Goal: Check status: Check status

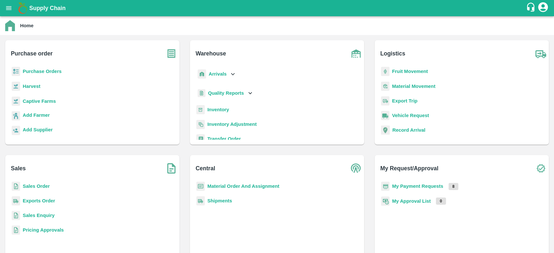
click at [43, 186] on b "Sales Order" at bounding box center [36, 186] width 27 height 5
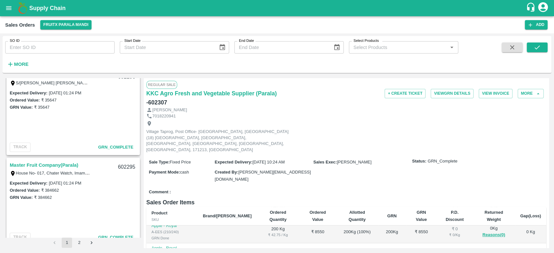
scroll to position [579, 0]
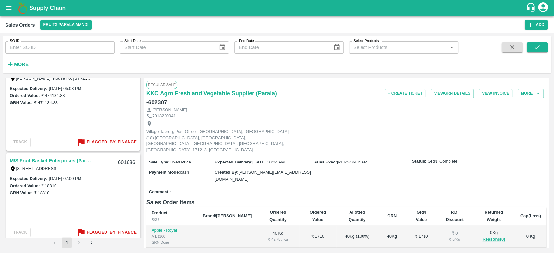
scroll to position [2095, 0]
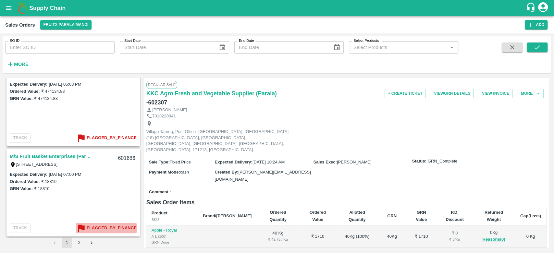
click at [118, 226] on b "Flagged_By_Finance" at bounding box center [112, 227] width 50 height 7
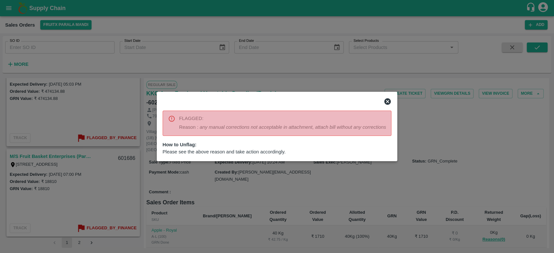
click at [390, 103] on icon at bounding box center [387, 102] width 8 height 8
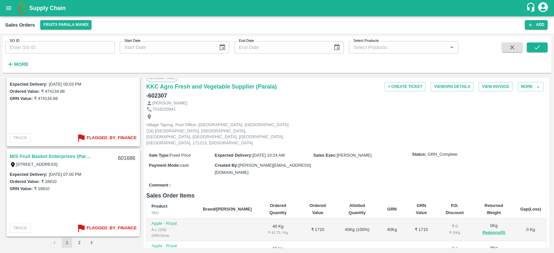
scroll to position [0, 0]
